Goal: Task Accomplishment & Management: Manage account settings

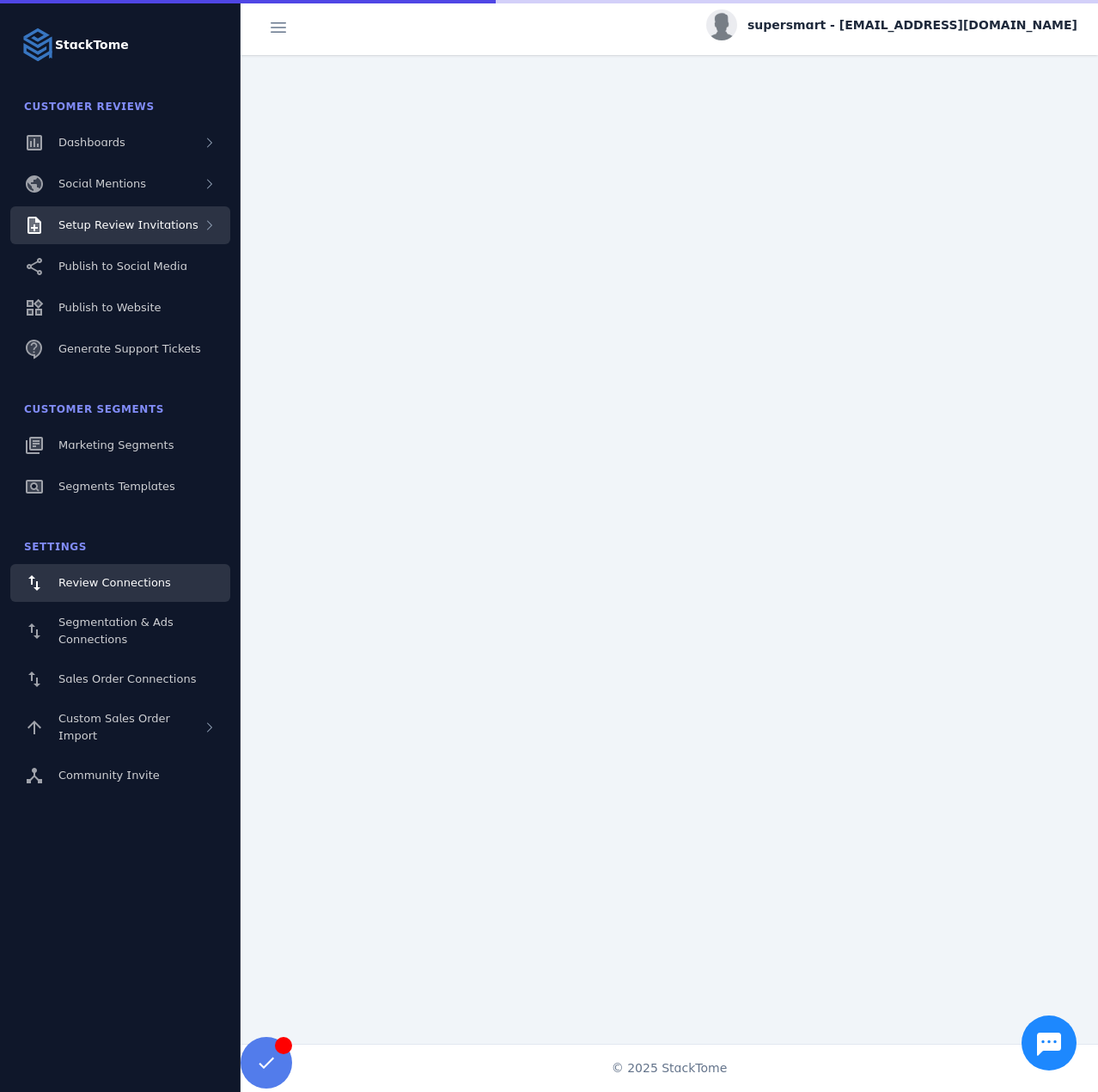
click at [128, 232] on div "Setup Review Invitations" at bounding box center [128, 225] width 140 height 17
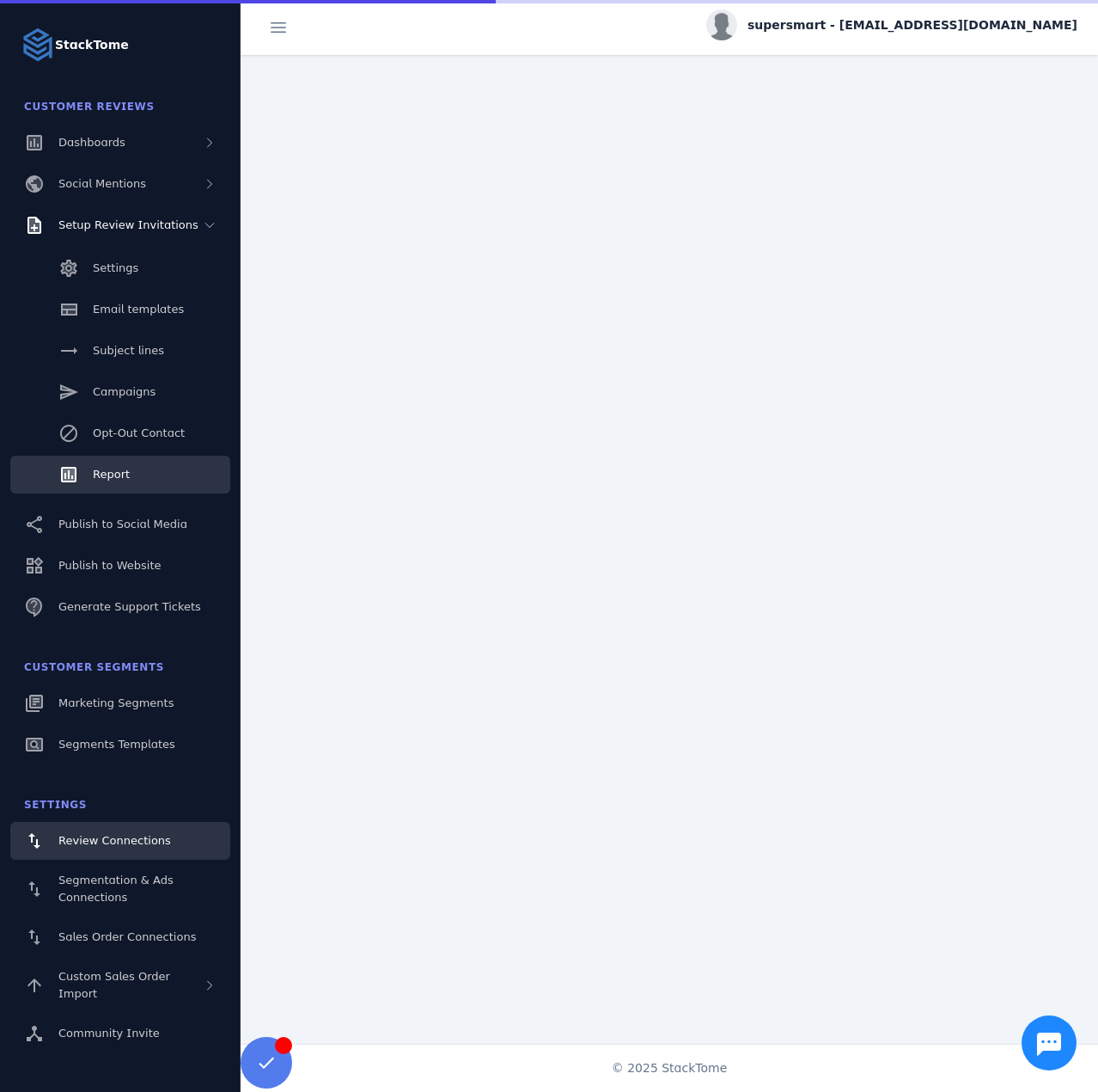
click at [137, 466] on link "Report" at bounding box center [120, 475] width 220 height 38
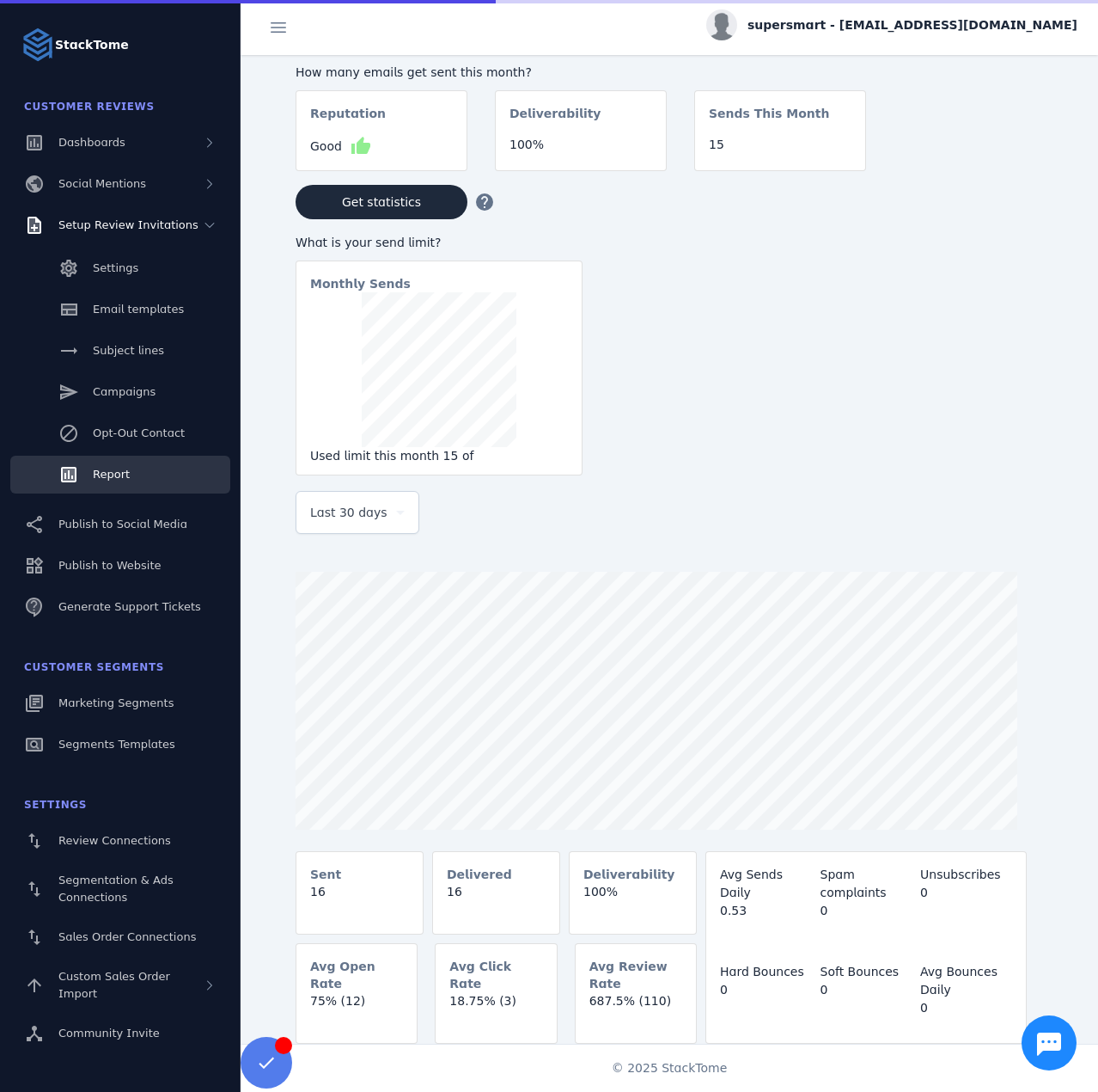
click at [380, 532] on div "Last 30 days" at bounding box center [357, 513] width 95 height 42
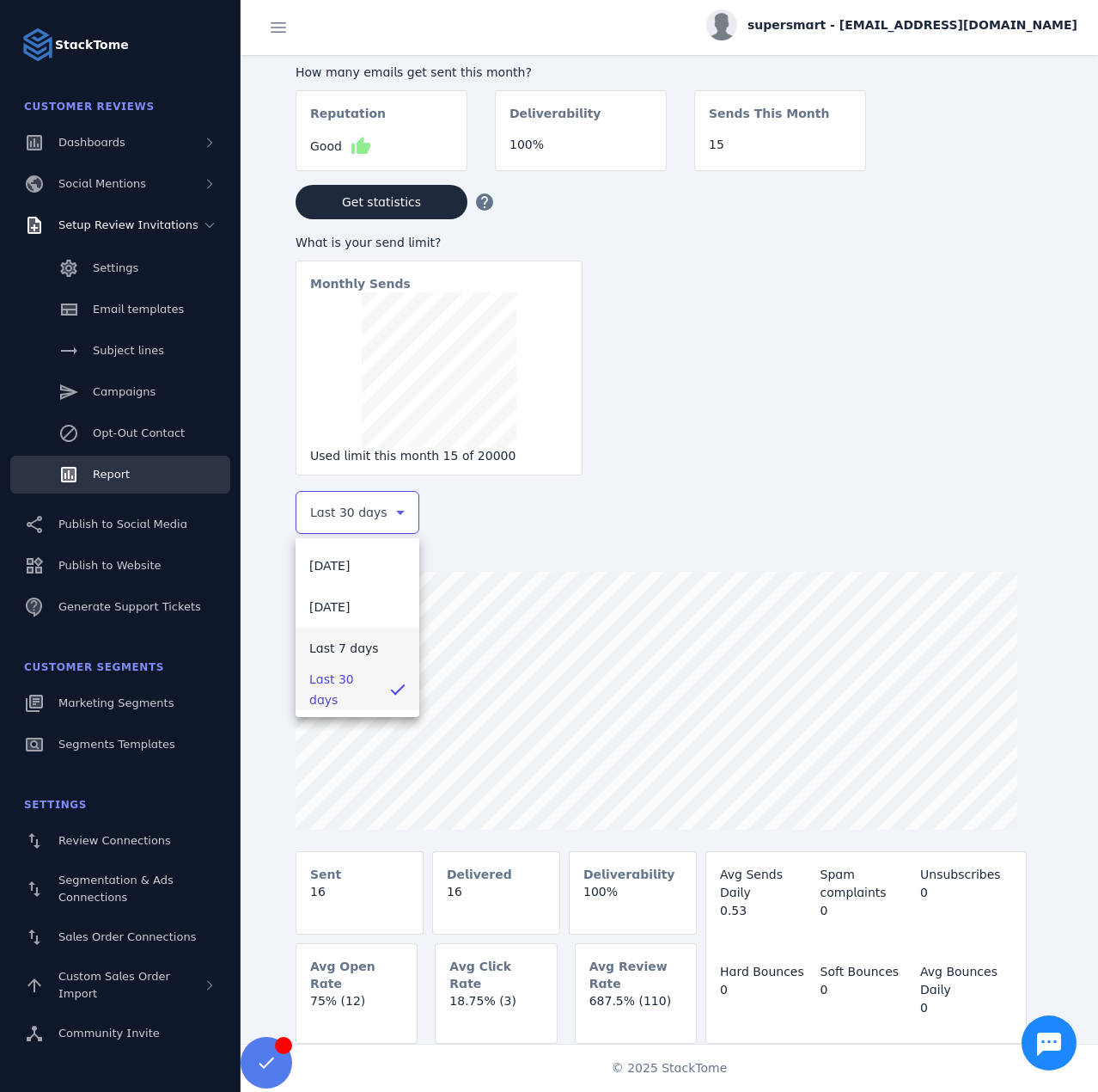
click at [345, 645] on span "Last 7 days" at bounding box center [344, 648] width 69 height 21
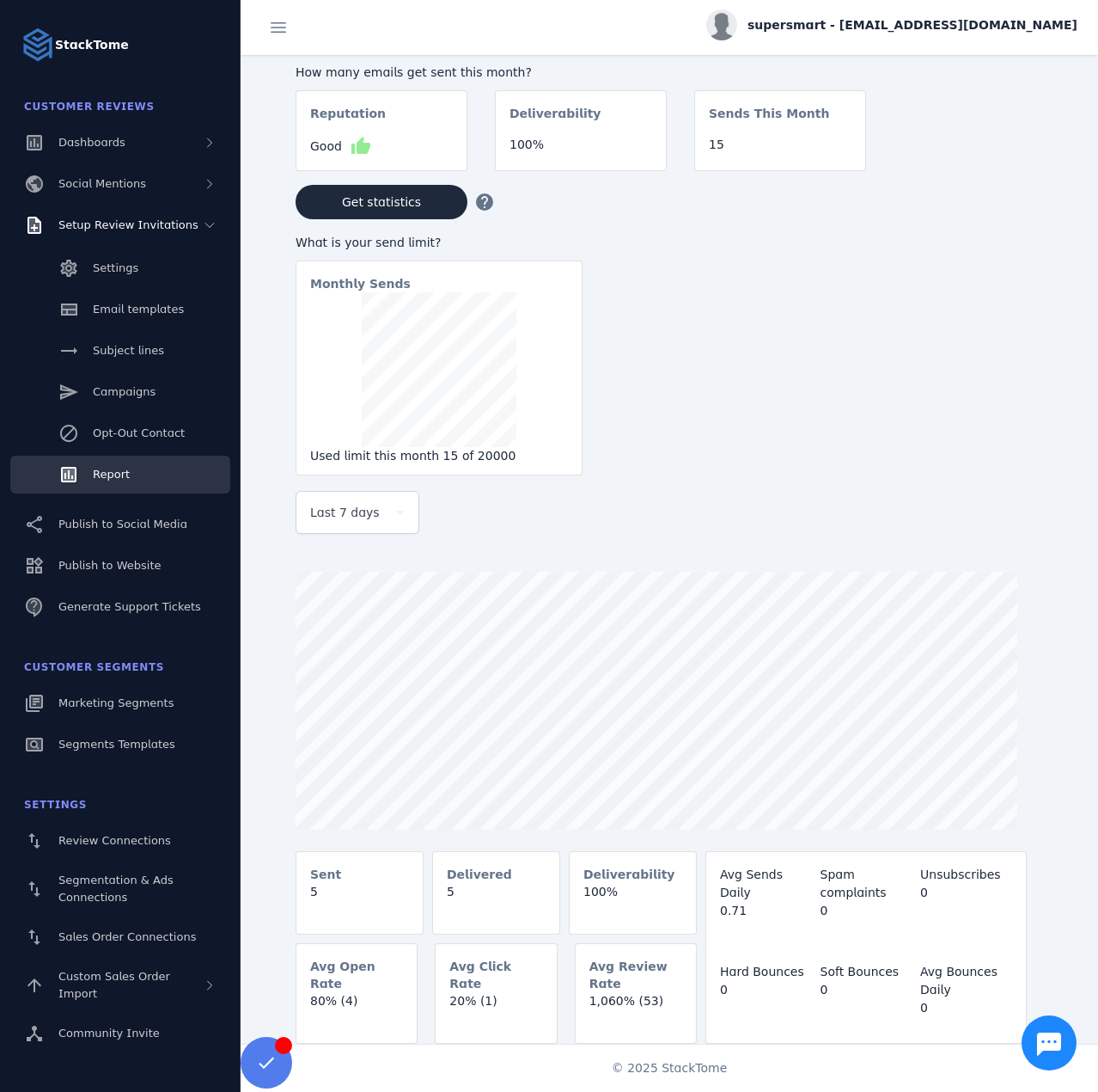
click at [911, 45] on div "supersmart - [EMAIL_ADDRESS][DOMAIN_NAME]" at bounding box center [669, 27] width 858 height 55
click at [924, 27] on span "supersmart - [EMAIL_ADDRESS][DOMAIN_NAME]" at bounding box center [913, 25] width 330 height 18
click at [992, 185] on button "Sign out" at bounding box center [1015, 166] width 124 height 42
